Goal: Information Seeking & Learning: Check status

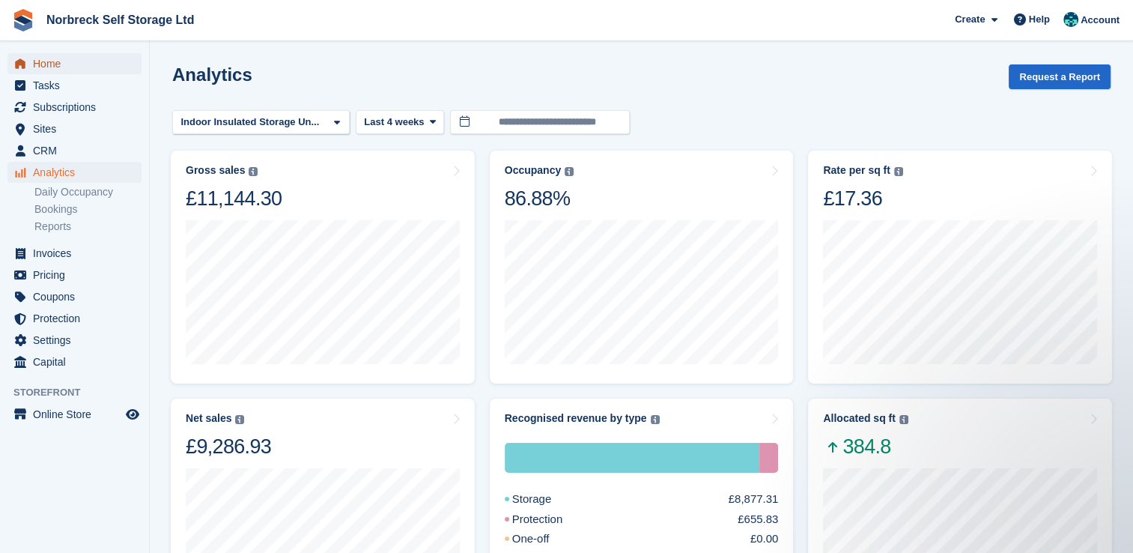
drag, startPoint x: 0, startPoint y: 0, endPoint x: 56, endPoint y: 61, distance: 82.7
click at [56, 61] on span "Home" at bounding box center [78, 63] width 90 height 21
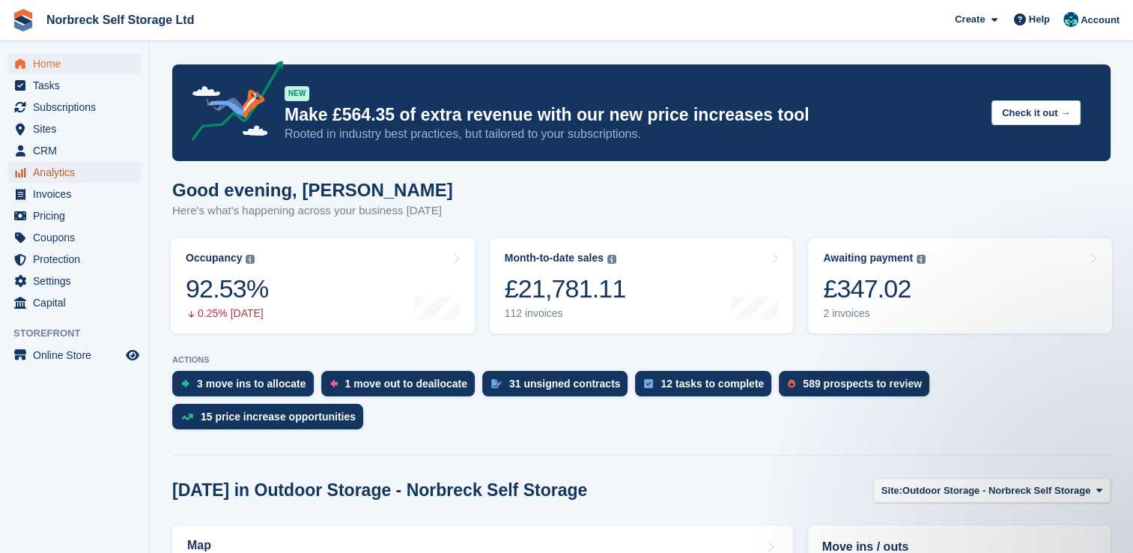
click at [49, 166] on span "Analytics" at bounding box center [78, 172] width 90 height 21
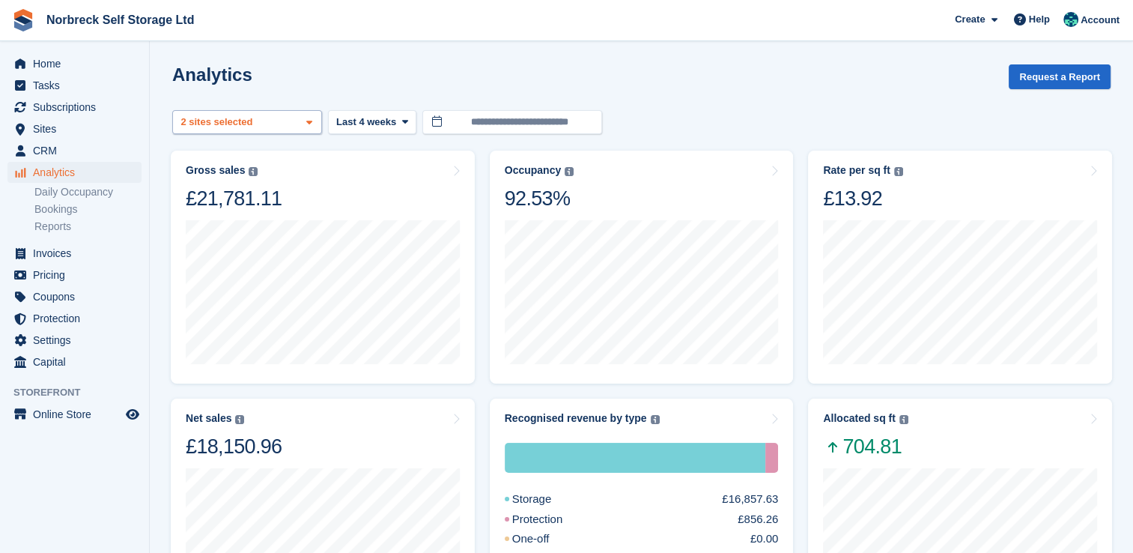
click at [313, 127] on span at bounding box center [309, 123] width 12 height 12
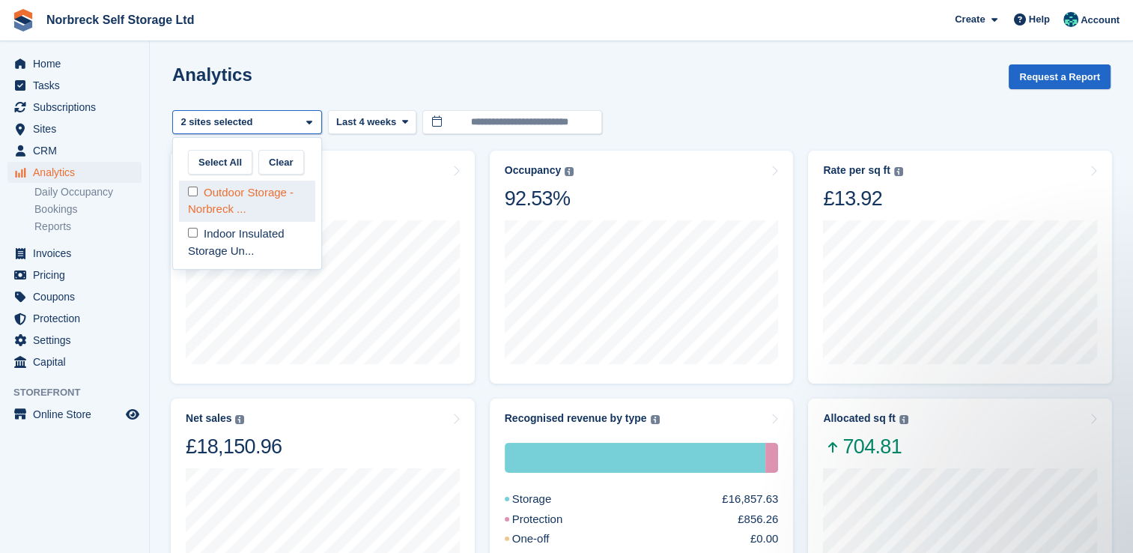
click at [274, 199] on div "Outdoor Storage - Norbreck ..." at bounding box center [247, 200] width 136 height 41
select select "****"
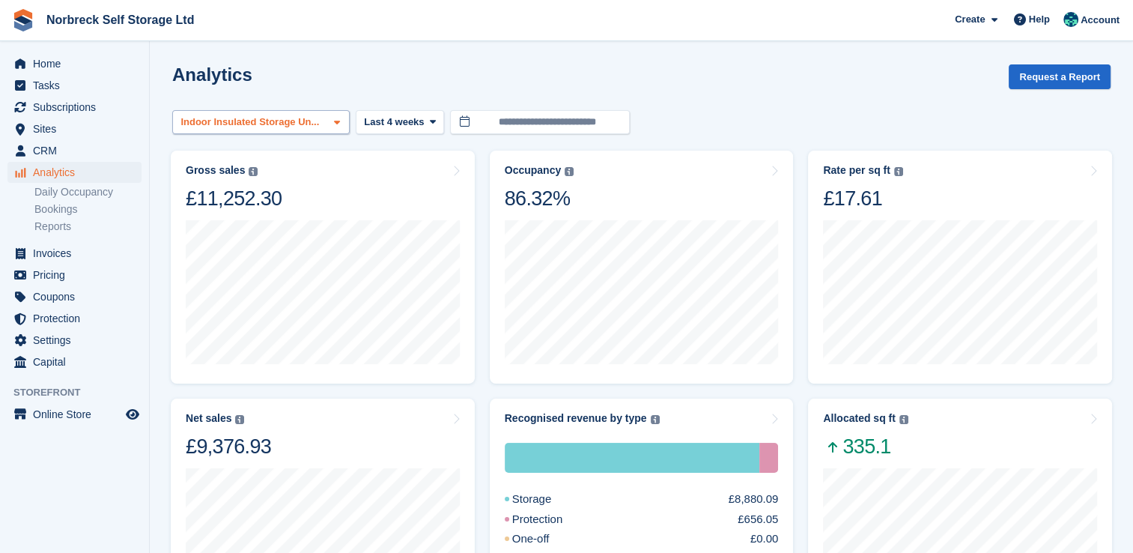
click at [335, 124] on span at bounding box center [337, 123] width 12 height 12
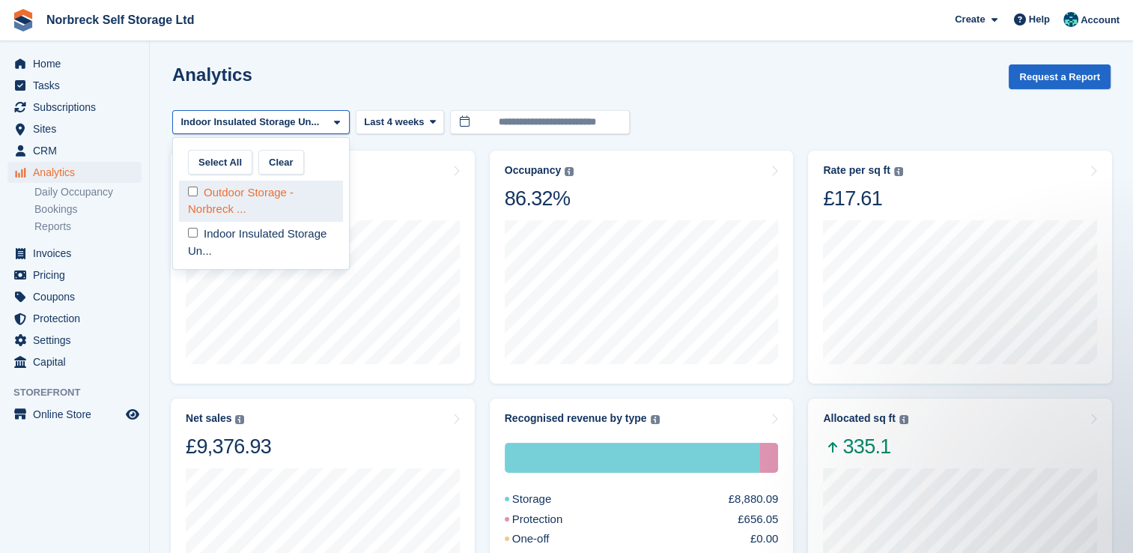
click at [284, 211] on div "Outdoor Storage - Norbreck ..." at bounding box center [261, 200] width 164 height 41
select select "****"
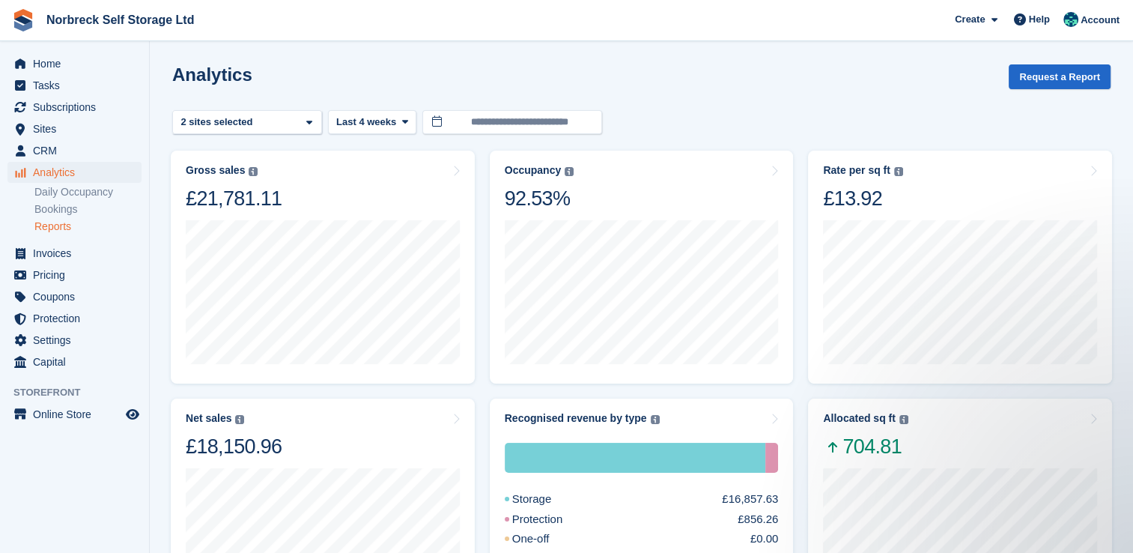
click at [57, 229] on link "Reports" at bounding box center [87, 226] width 107 height 14
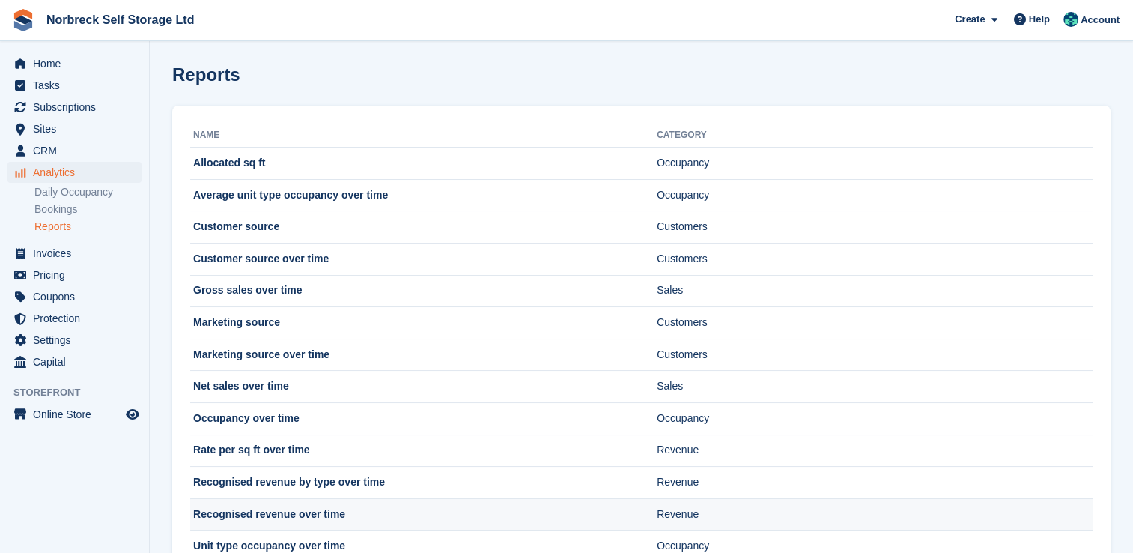
click at [237, 514] on td "Recognised revenue over time" at bounding box center [423, 514] width 466 height 32
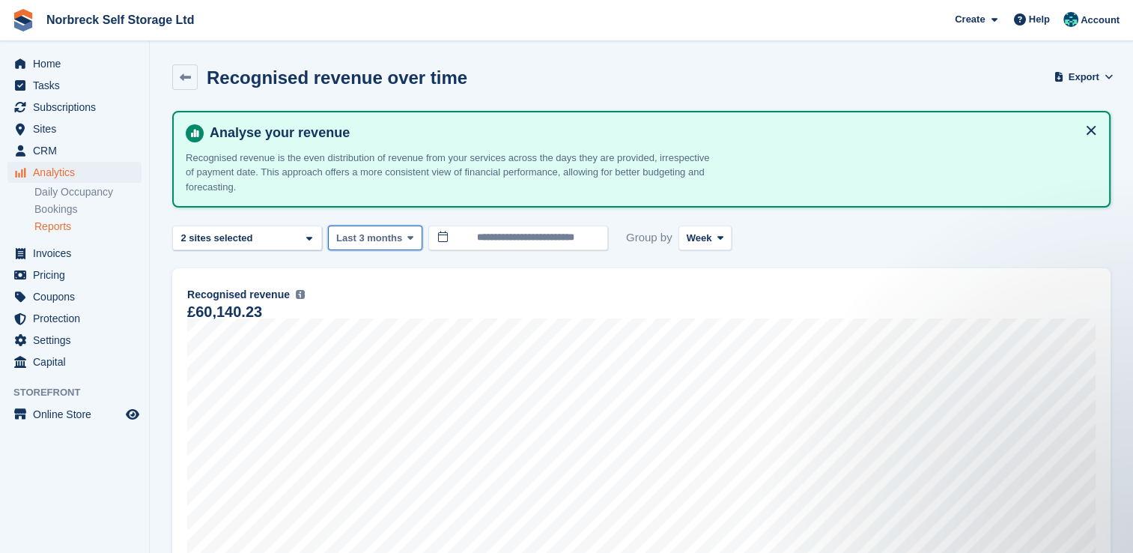
click at [407, 233] on icon at bounding box center [410, 238] width 6 height 10
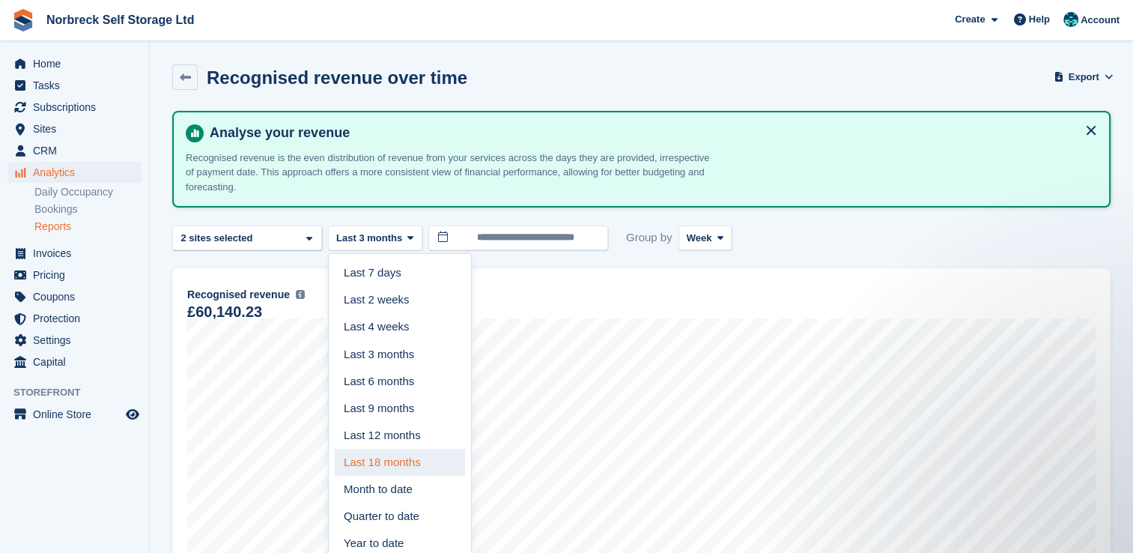
click at [407, 457] on link "Last 18 months" at bounding box center [400, 462] width 130 height 27
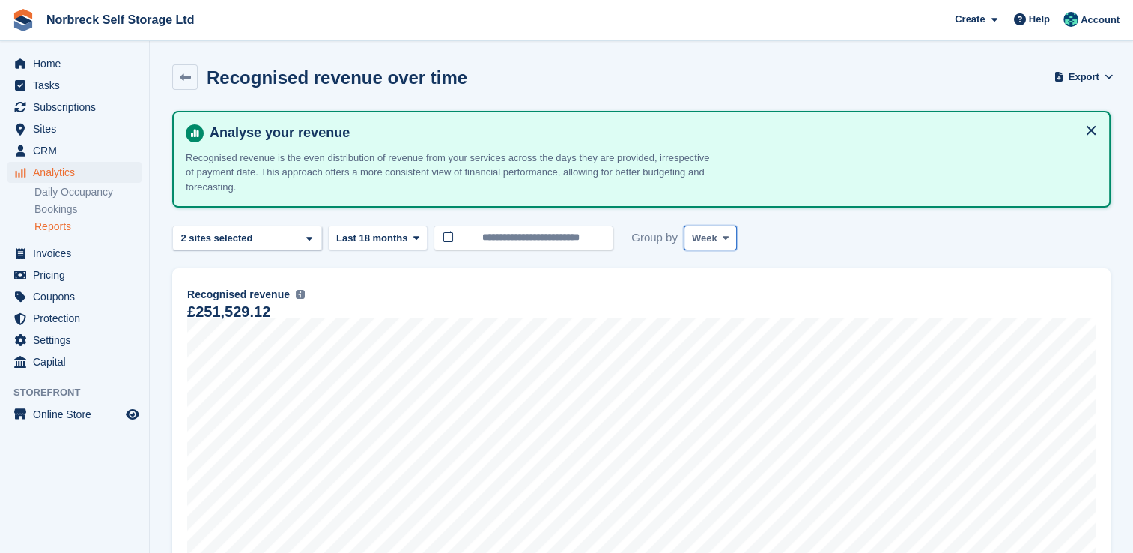
click at [723, 239] on icon at bounding box center [726, 238] width 6 height 10
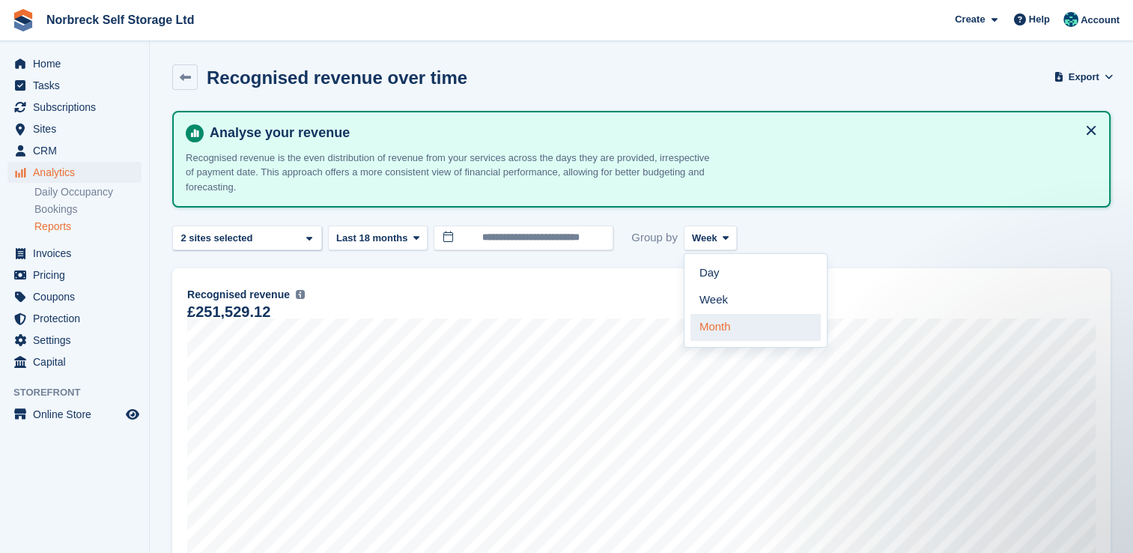
click at [708, 332] on link "Month" at bounding box center [755, 327] width 130 height 27
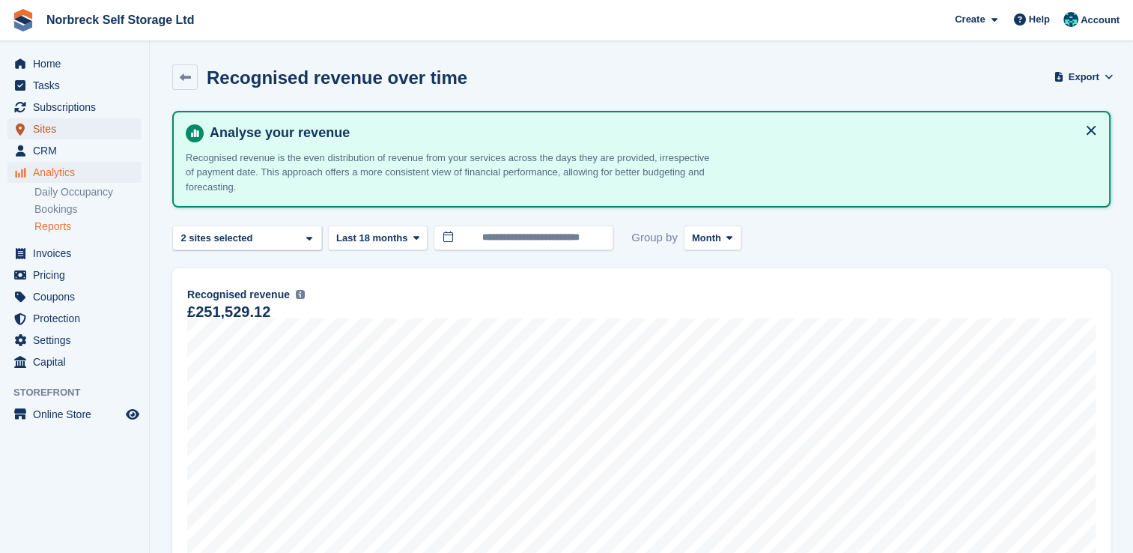
click at [49, 123] on span "Sites" at bounding box center [78, 128] width 90 height 21
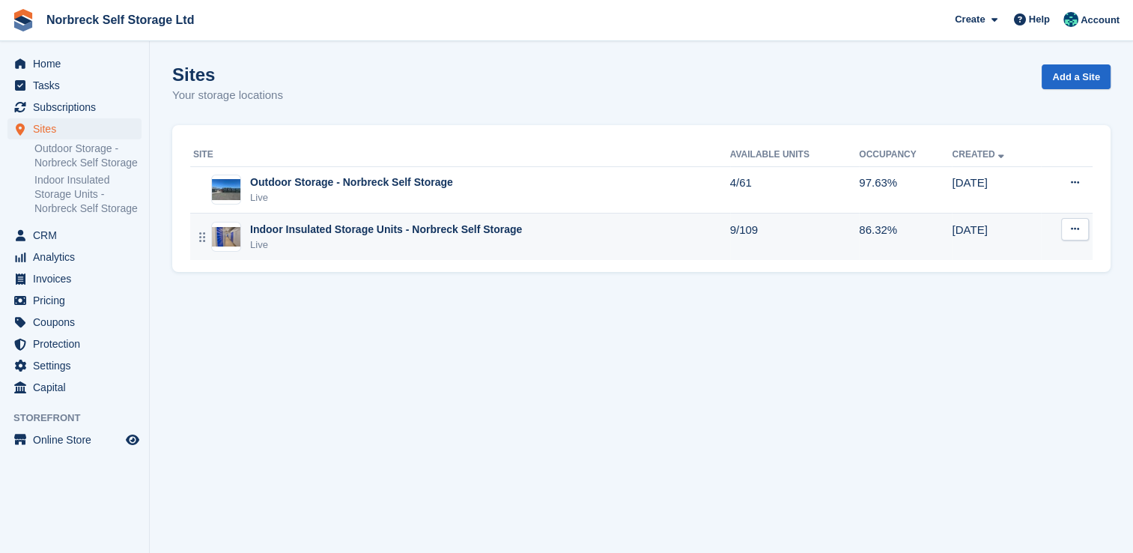
click at [377, 241] on div "Live" at bounding box center [386, 244] width 272 height 15
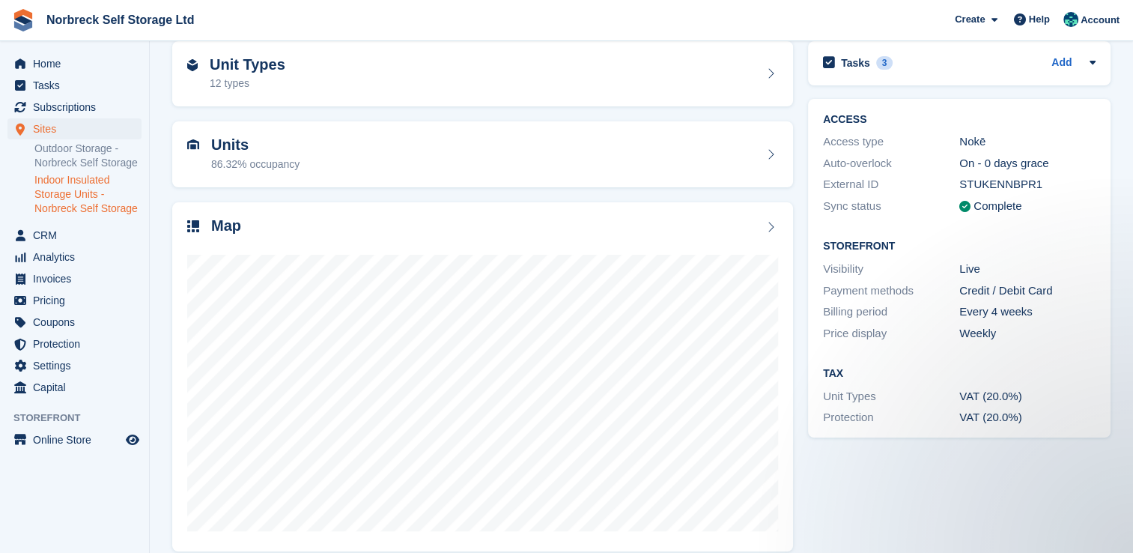
scroll to position [85, 0]
